Goal: Find specific page/section: Find specific page/section

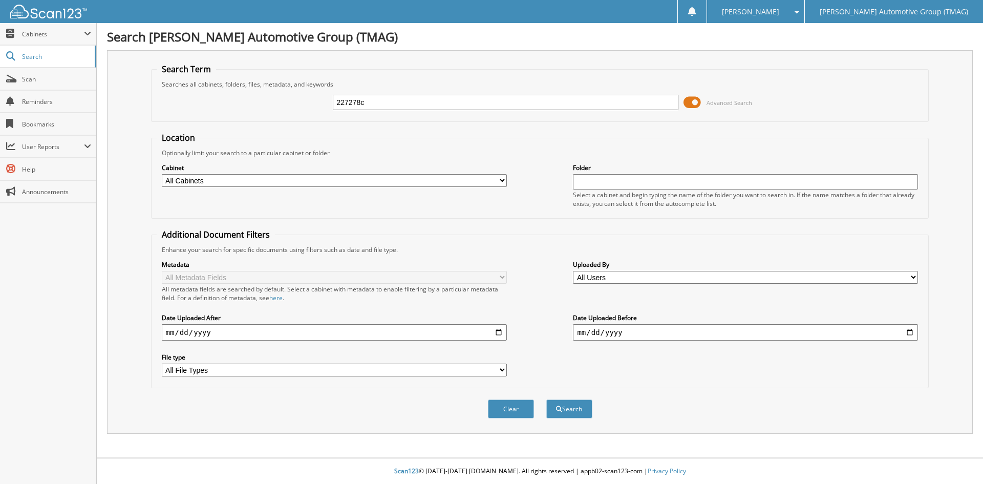
type input "227278c"
click at [546, 399] on button "Search" at bounding box center [569, 408] width 46 height 19
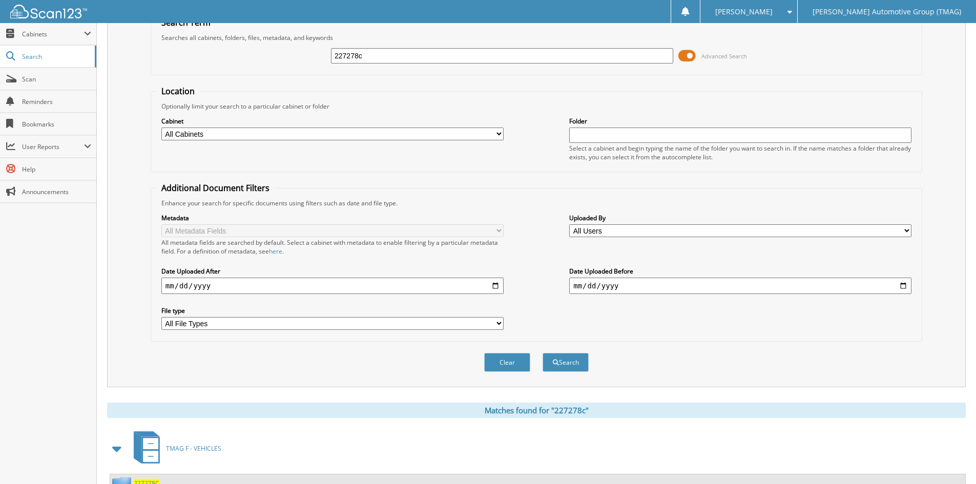
scroll to position [89, 0]
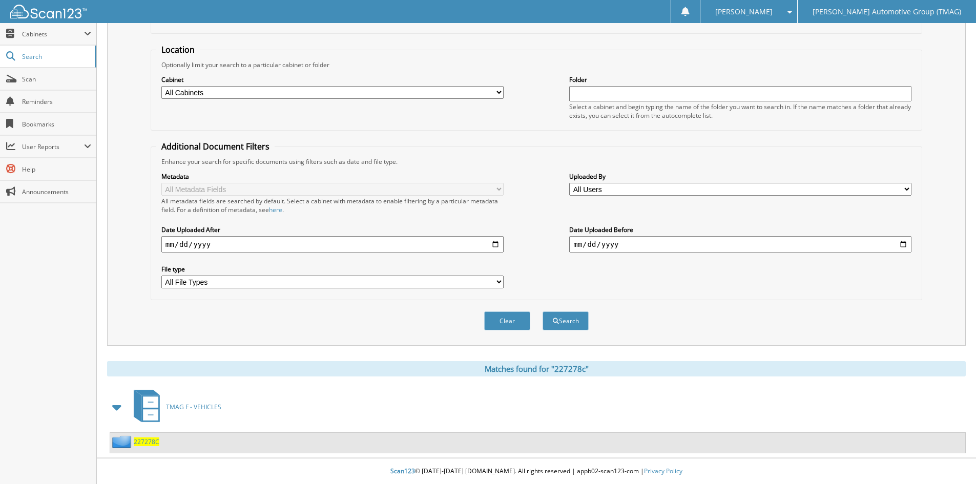
click at [151, 445] on span "227278C" at bounding box center [147, 441] width 26 height 9
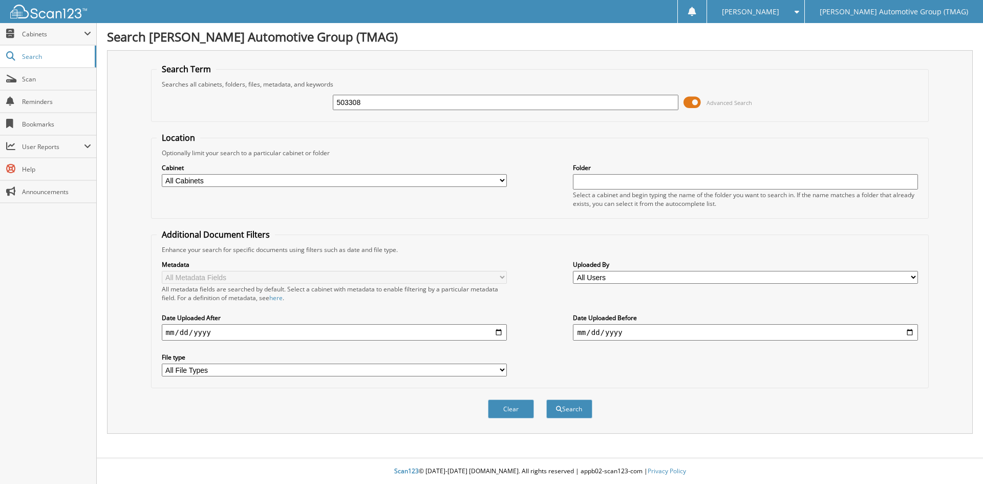
type input "503308"
click at [546, 399] on button "Search" at bounding box center [569, 408] width 46 height 19
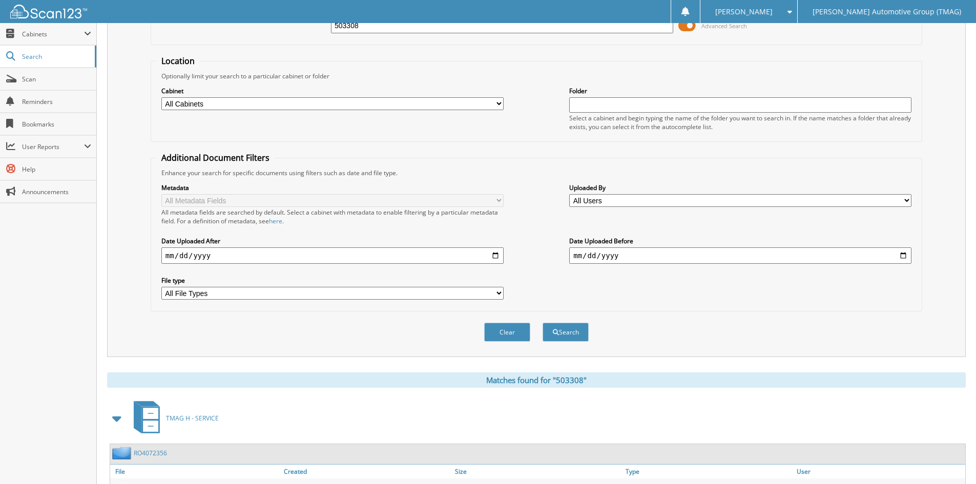
scroll to position [300, 0]
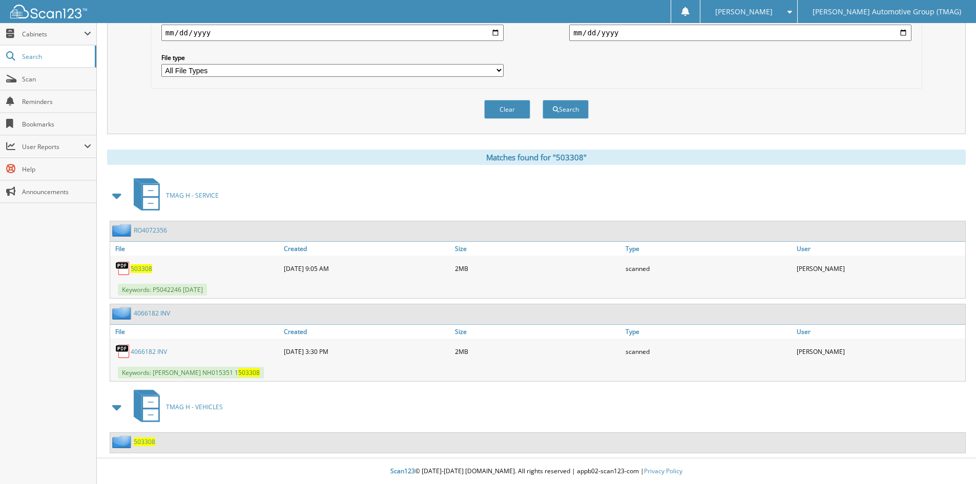
click at [146, 441] on span "503308" at bounding box center [145, 441] width 22 height 9
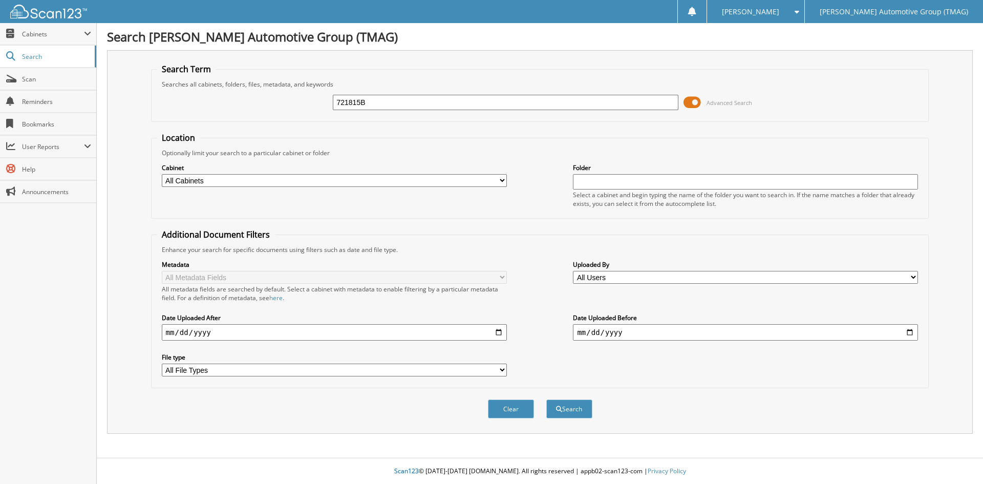
type input "721815B"
click at [546, 399] on button "Search" at bounding box center [569, 408] width 46 height 19
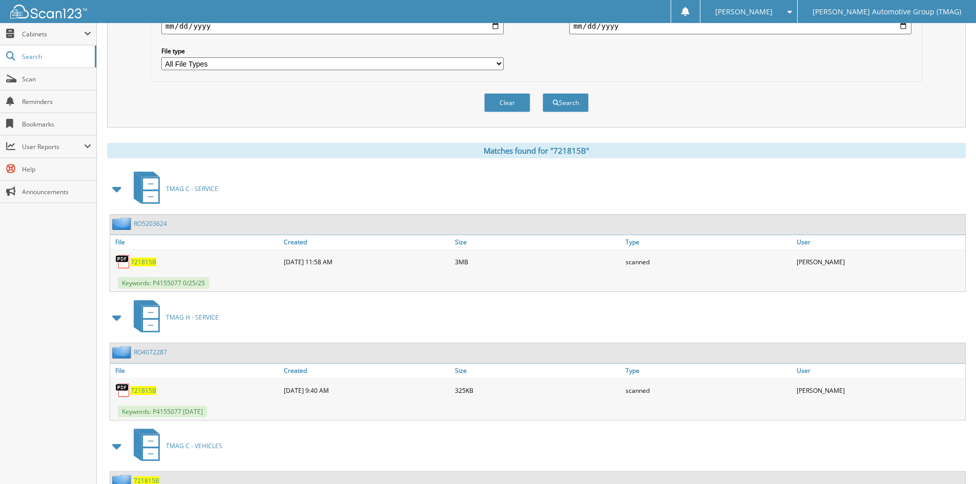
scroll to position [346, 0]
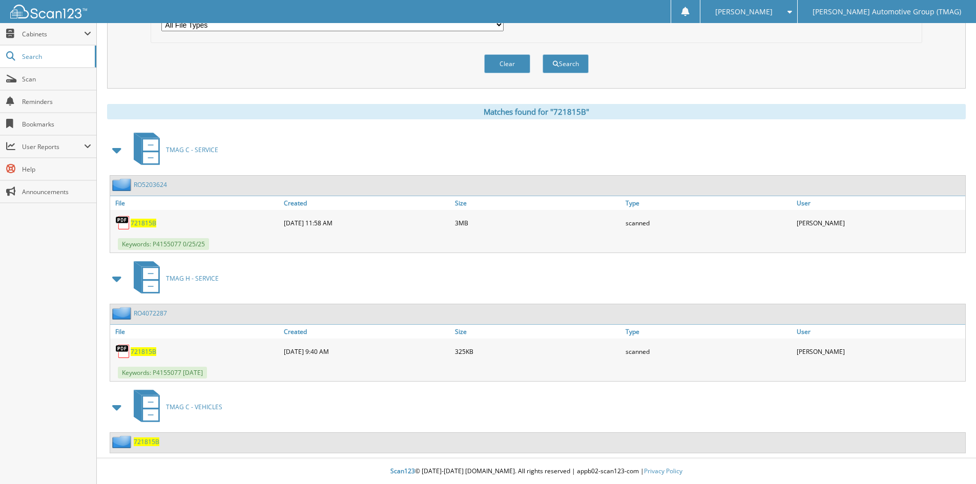
click at [142, 440] on span "721815B" at bounding box center [147, 441] width 26 height 9
